Goal: Information Seeking & Learning: Learn about a topic

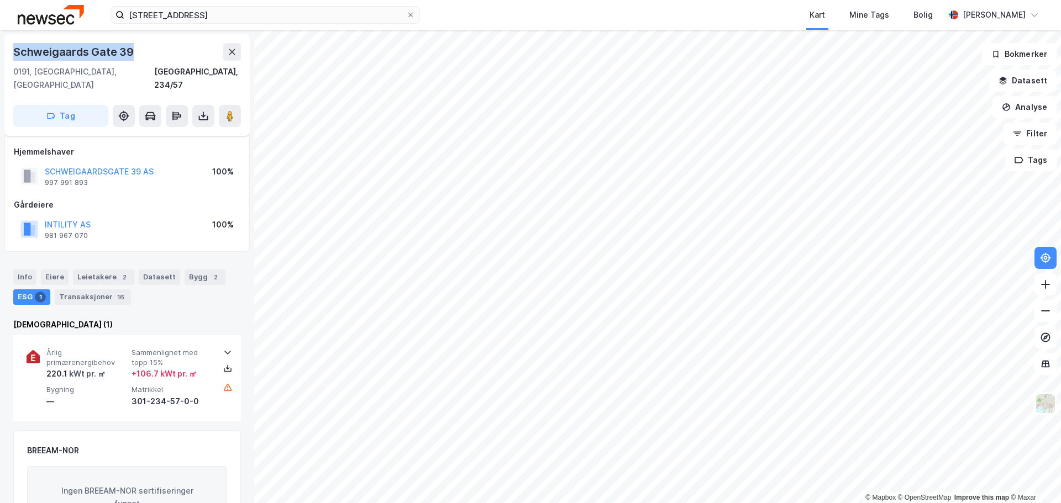
scroll to position [55, 0]
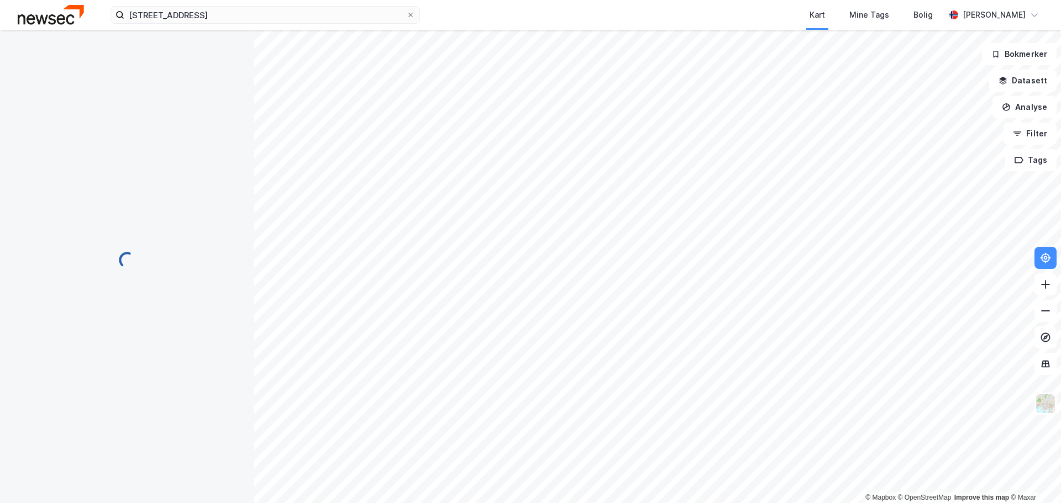
scroll to position [55, 0]
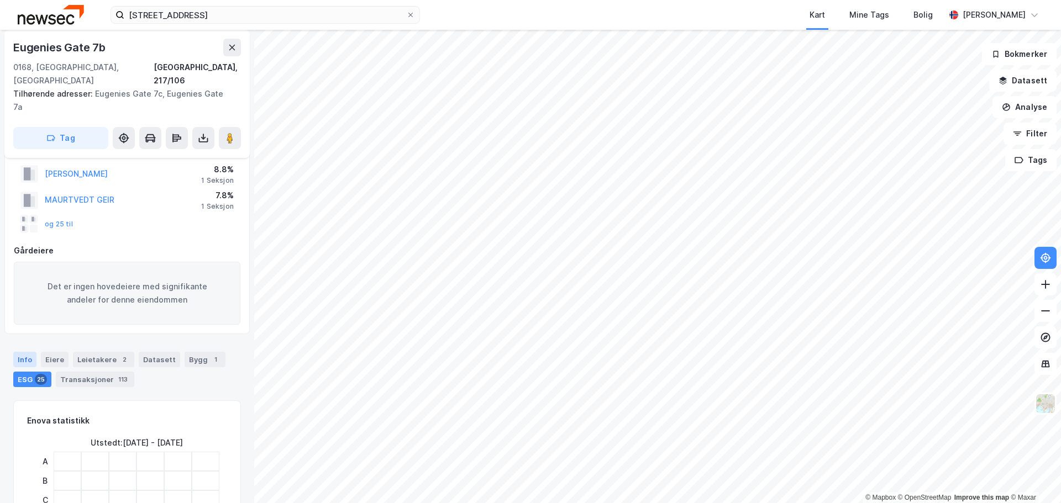
click at [28, 352] on div "Info" at bounding box center [24, 359] width 23 height 15
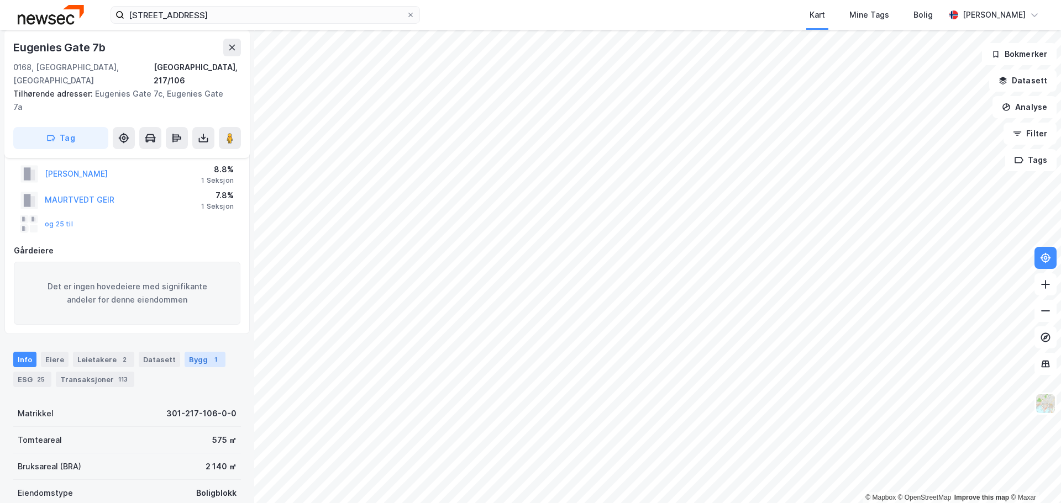
click at [185, 352] on div "Bygg 1" at bounding box center [205, 359] width 41 height 15
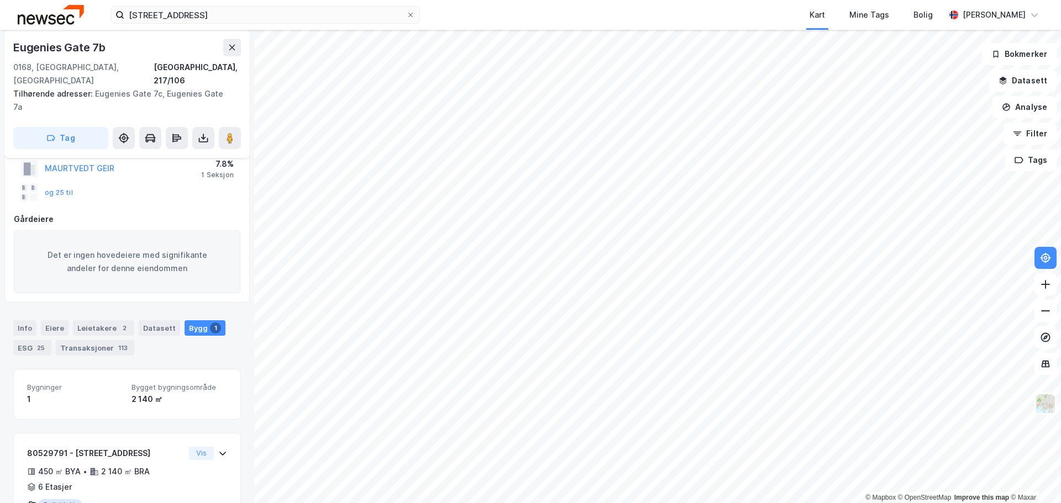
scroll to position [113, 0]
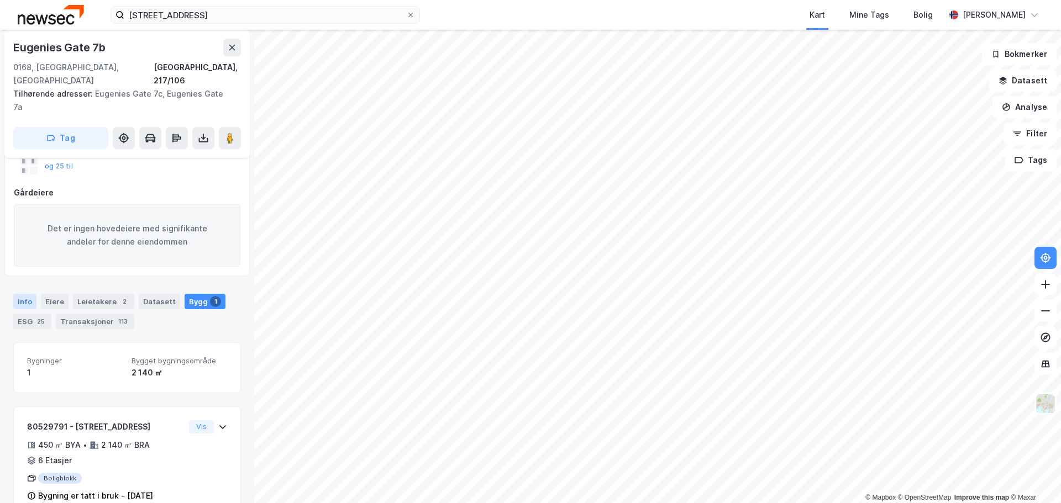
click at [30, 294] on div "Info" at bounding box center [24, 301] width 23 height 15
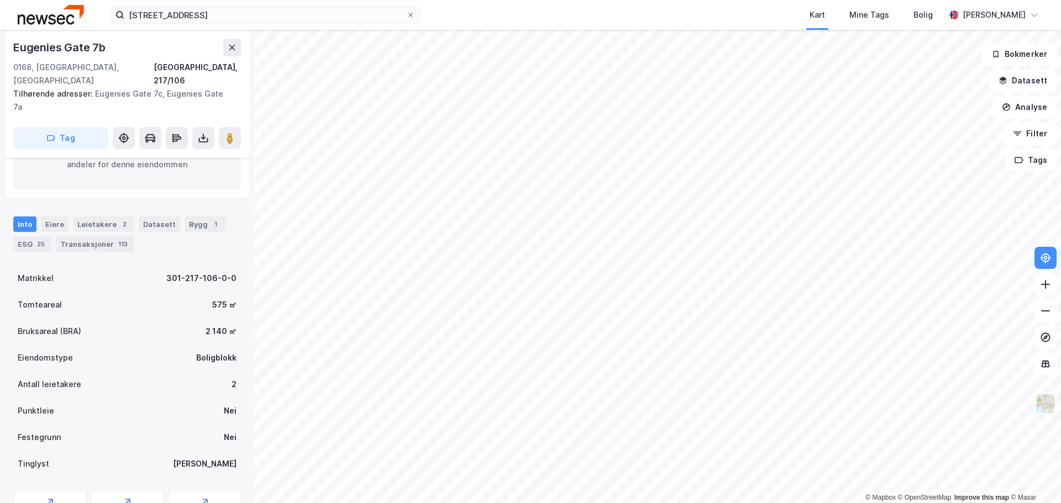
scroll to position [224, 0]
